Goal: Information Seeking & Learning: Learn about a topic

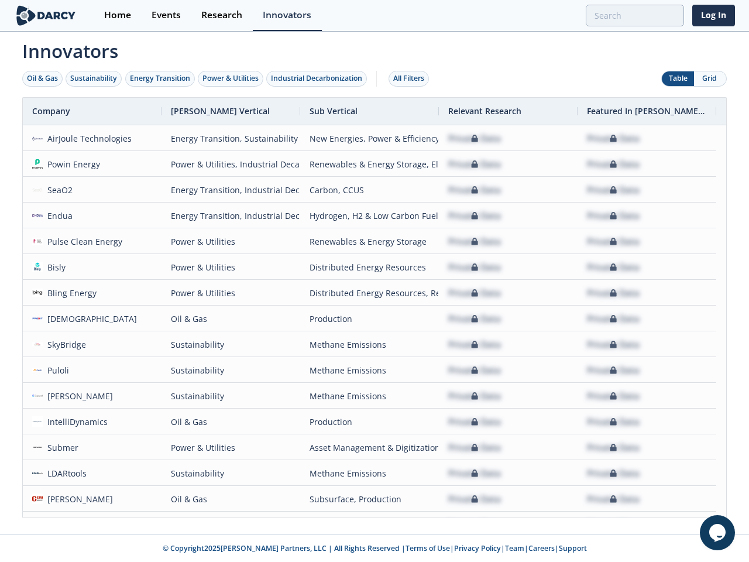
click at [43, 78] on div "Oil & Gas" at bounding box center [42, 78] width 31 height 11
click at [94, 78] on div "Sustainability" at bounding box center [93, 78] width 47 height 11
click at [160, 78] on div "Energy Transition" at bounding box center [160, 78] width 60 height 11
click at [232, 78] on div "Power & Utilities" at bounding box center [230, 78] width 56 height 11
click at [319, 78] on div "Industrial Decarbonization" at bounding box center [316, 78] width 91 height 11
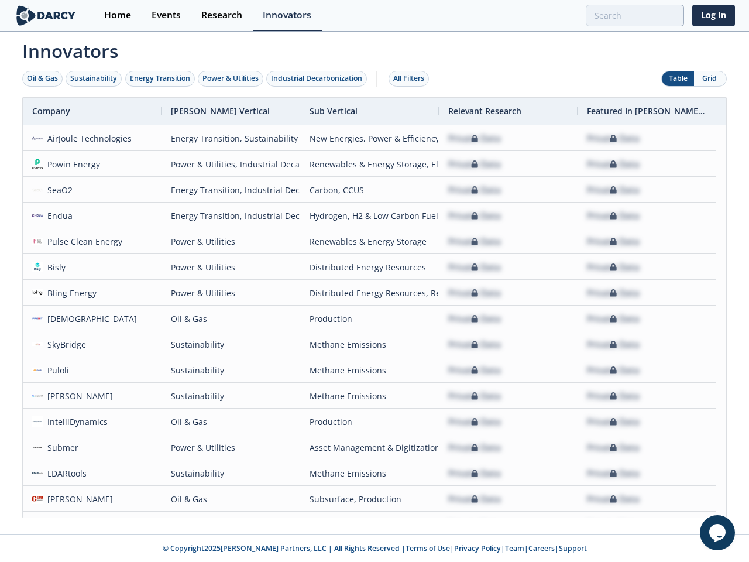
click at [412, 78] on div "All Filters" at bounding box center [408, 78] width 31 height 11
